Goal: Task Accomplishment & Management: Complete application form

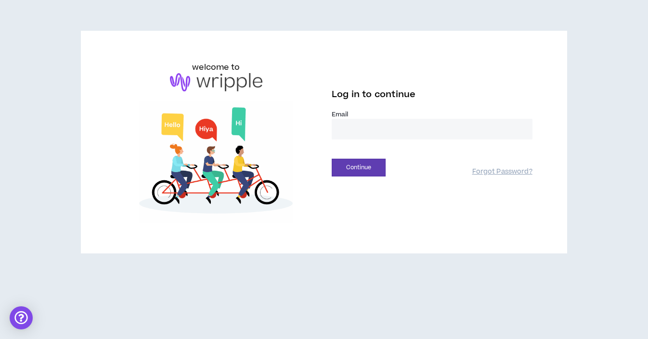
click at [345, 128] on input "email" at bounding box center [431, 129] width 201 height 21
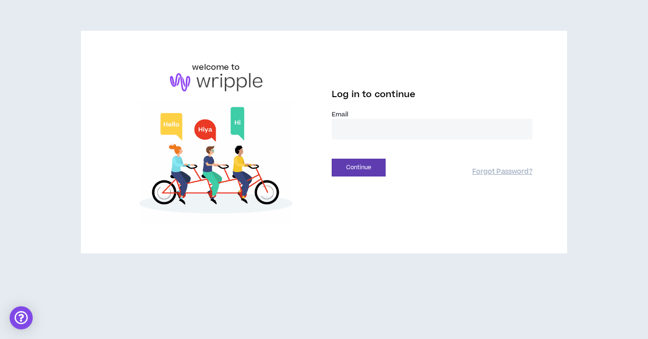
type input "**********"
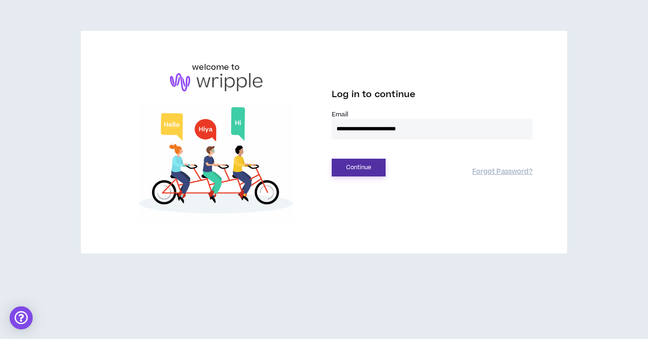
click at [348, 165] on button "Continue" at bounding box center [358, 168] width 54 height 18
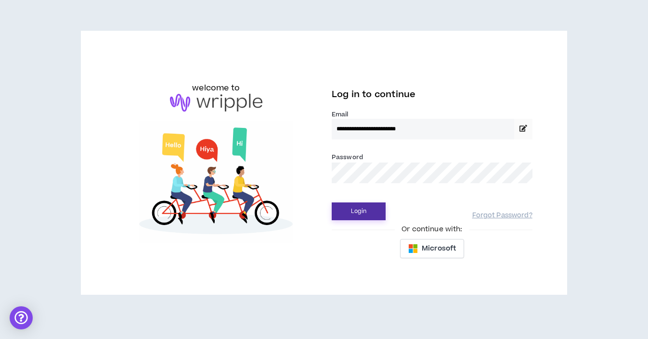
click at [359, 214] on button "Login" at bounding box center [358, 212] width 54 height 18
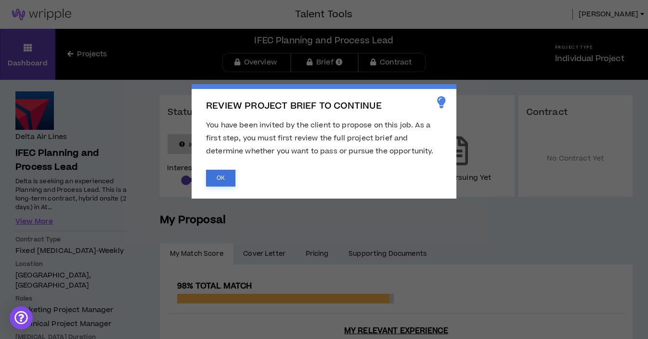
click at [219, 178] on button "OK" at bounding box center [220, 178] width 29 height 17
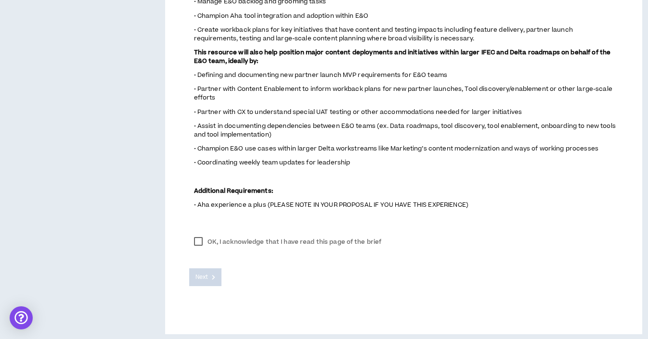
scroll to position [635, 0]
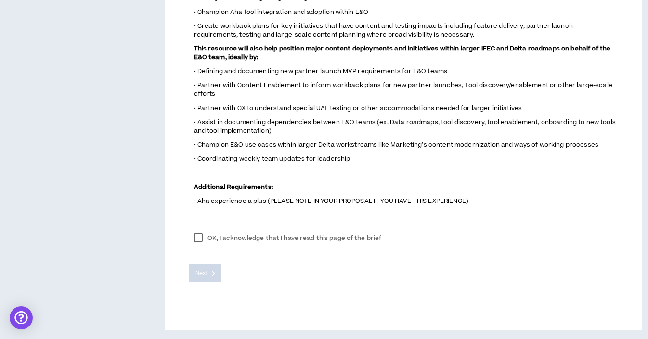
click at [201, 238] on label "OK, I acknowledge that I have read this page of the brief" at bounding box center [287, 238] width 197 height 14
click at [205, 269] on span "Next" at bounding box center [201, 273] width 13 height 9
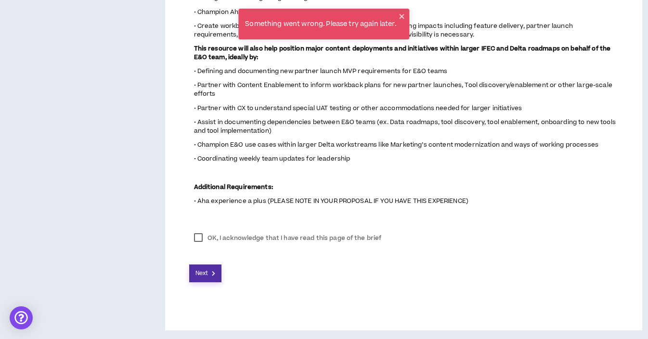
click at [206, 272] on span "Next" at bounding box center [201, 273] width 13 height 9
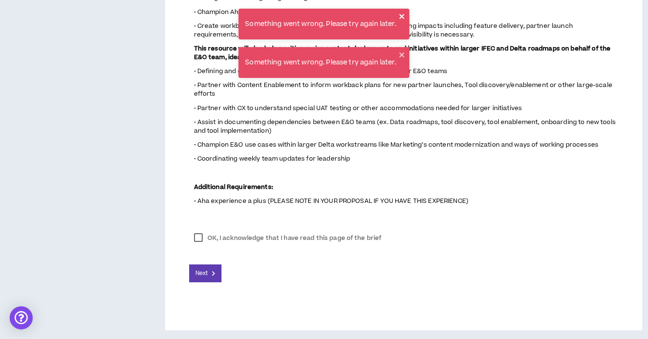
click at [402, 14] on icon "close" at bounding box center [402, 17] width 7 height 8
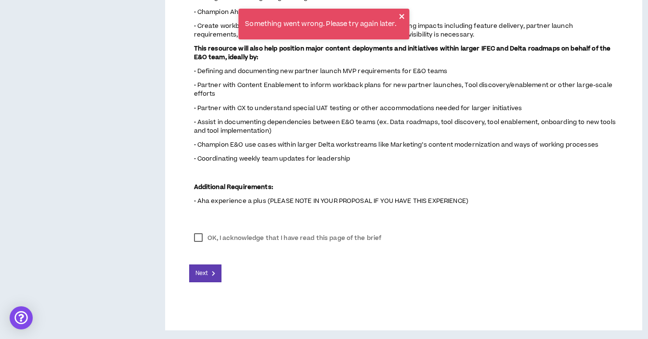
click at [403, 18] on icon "close" at bounding box center [401, 16] width 5 height 5
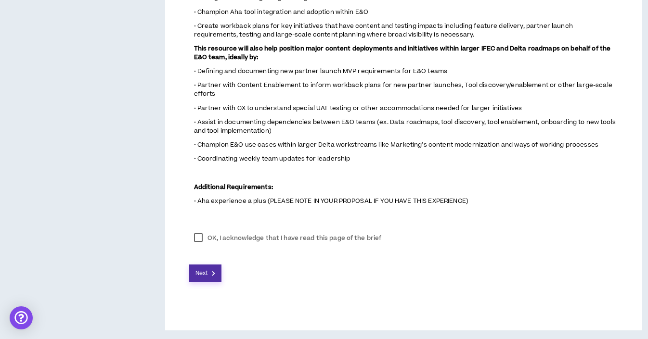
click at [205, 274] on span "Next" at bounding box center [201, 273] width 13 height 9
click at [204, 275] on span "Next" at bounding box center [201, 273] width 13 height 9
